Goal: Task Accomplishment & Management: Manage account settings

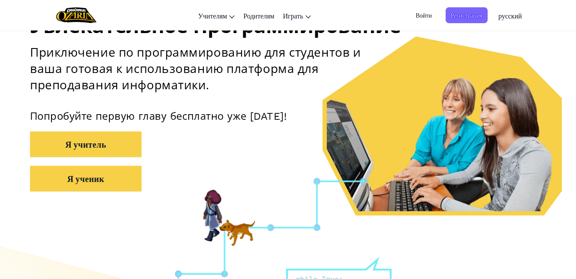
scroll to position [129, 0]
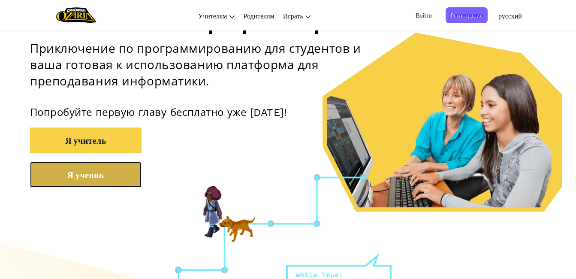
click at [99, 168] on button "Я ученик" at bounding box center [85, 175] width 111 height 26
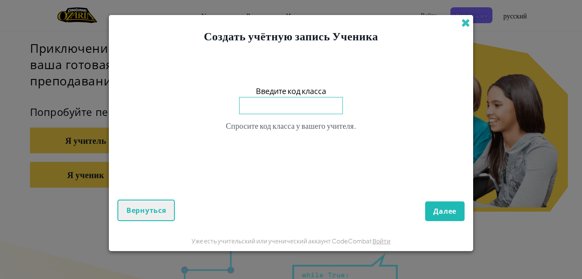
click at [462, 23] on span at bounding box center [465, 22] width 9 height 9
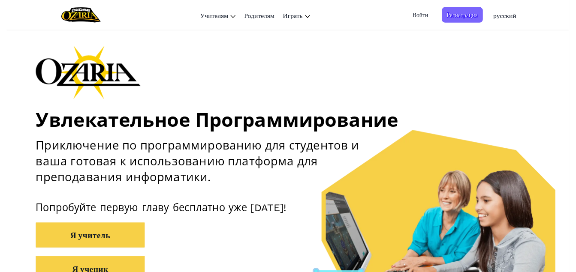
scroll to position [43, 0]
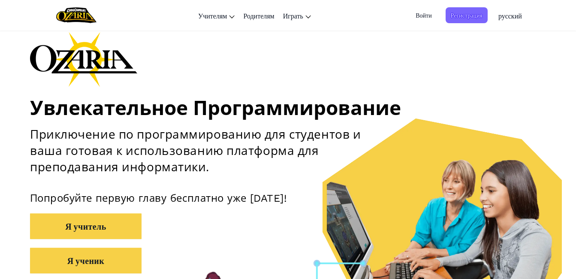
click at [428, 16] on span "Войти" at bounding box center [423, 15] width 26 height 16
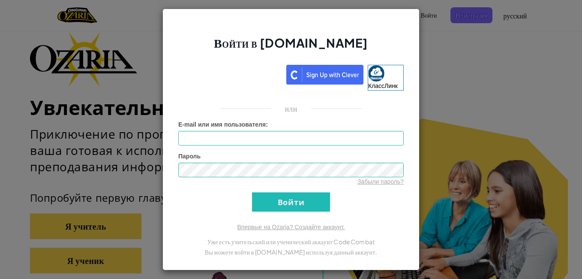
click at [429, 20] on div "Войти в [DOMAIN_NAME] КлассЛинк или Неизвестная ошибка. E-mail или имя пользова…" at bounding box center [291, 139] width 582 height 279
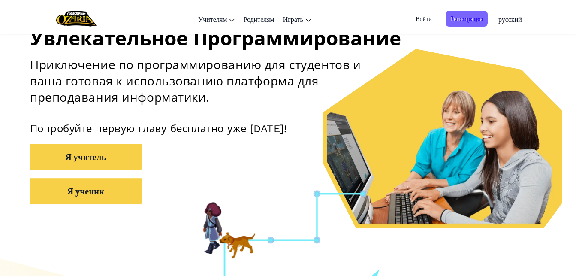
scroll to position [0, 0]
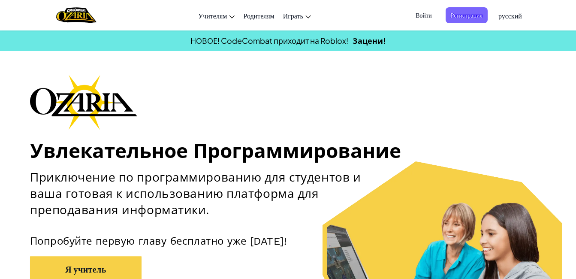
click at [420, 14] on span "Войти" at bounding box center [423, 15] width 26 height 16
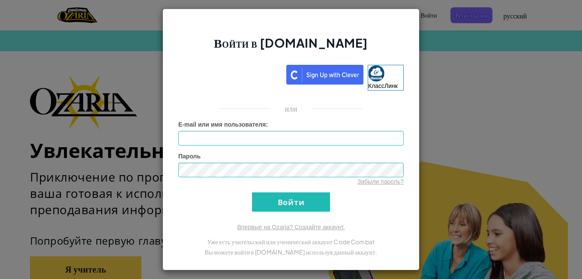
click at [441, 40] on div "Войти в [DOMAIN_NAME] КлассЛинк или Неизвестная ошибка. E-mail или имя пользова…" at bounding box center [291, 139] width 582 height 279
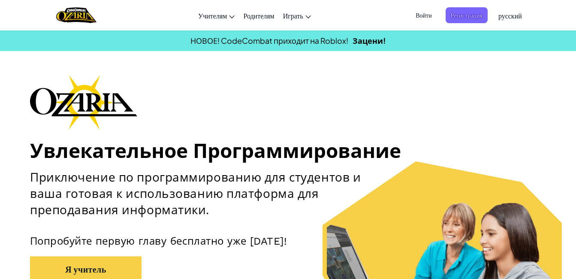
click at [426, 13] on span "Войти" at bounding box center [423, 15] width 26 height 16
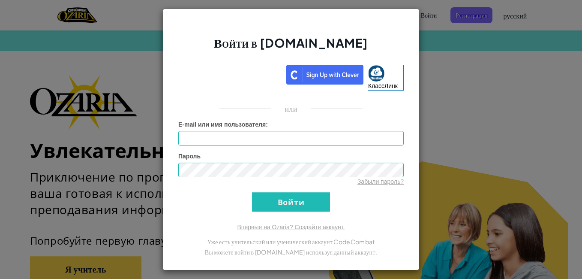
click at [482, 126] on div "Войти в [DOMAIN_NAME] КлассЛинк или Неизвестная ошибка. E-mail или имя пользова…" at bounding box center [291, 139] width 582 height 279
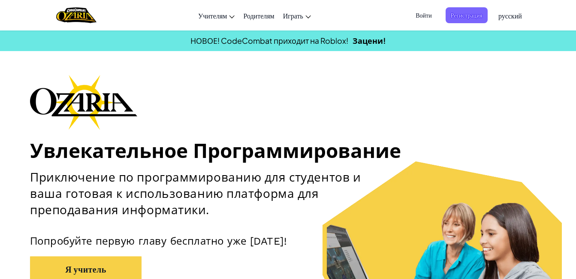
click at [429, 14] on span "Войти" at bounding box center [423, 15] width 26 height 16
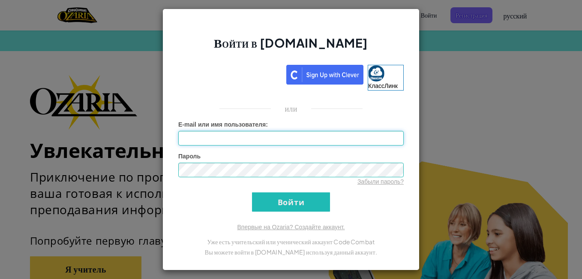
click at [266, 137] on input "E-mail или имя пользователя :" at bounding box center [290, 138] width 225 height 15
type input "PavelK6217"
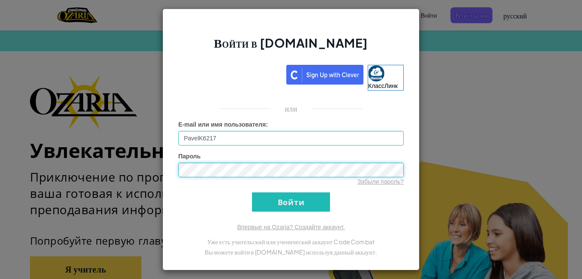
click at [252, 192] on input "Войти" at bounding box center [291, 201] width 78 height 19
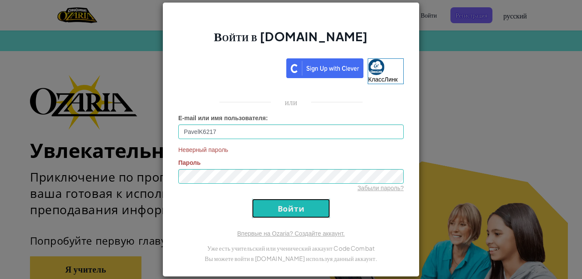
click at [278, 204] on input "Войти" at bounding box center [291, 207] width 78 height 19
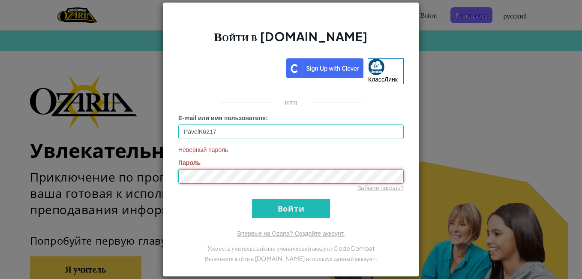
click at [162, 173] on div "Войти в [DOMAIN_NAME] КлассЛинк или E-mail или имя пользователя : PavelK6217 Не…" at bounding box center [290, 139] width 257 height 274
click at [468, 61] on div "Войти в [DOMAIN_NAME] КлассЛинк или E-mail или имя пользователя : PavelK6217 Не…" at bounding box center [291, 139] width 582 height 279
